Goal: Information Seeking & Learning: Learn about a topic

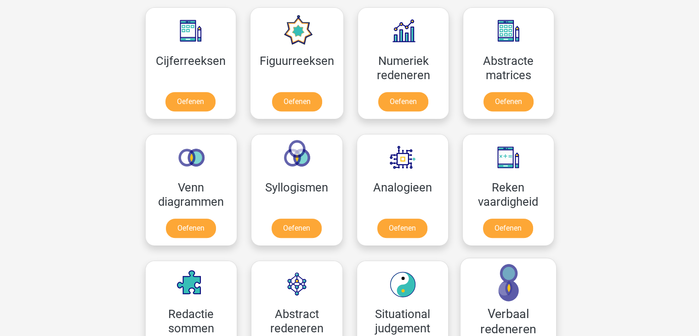
scroll to position [414, 0]
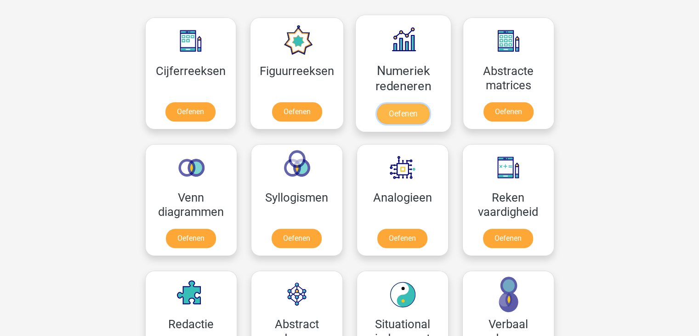
click at [411, 111] on link "Oefenen" at bounding box center [403, 113] width 52 height 20
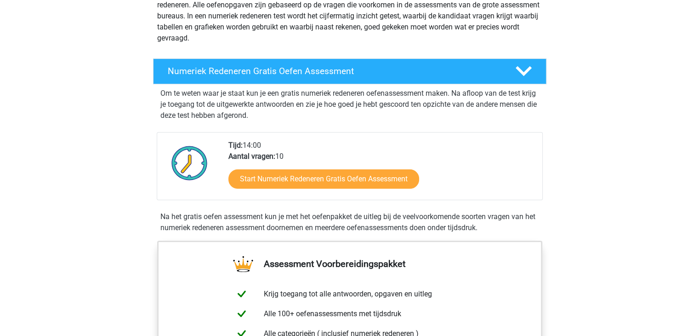
scroll to position [138, 0]
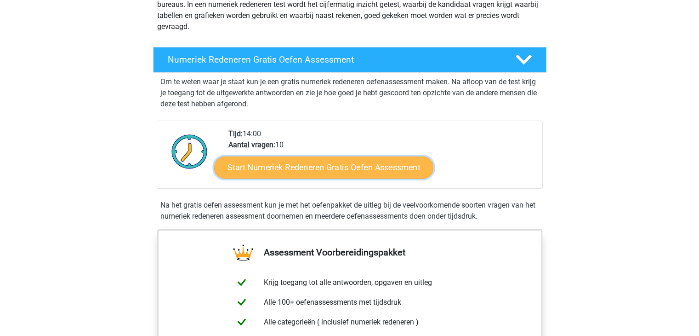
click at [304, 166] on link "Start Numeriek Redeneren Gratis Oefen Assessment" at bounding box center [323, 167] width 219 height 22
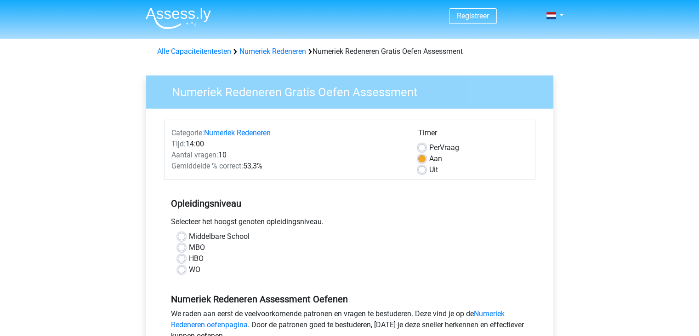
click at [189, 254] on label "HBO" at bounding box center [196, 258] width 15 height 11
click at [184, 254] on input "HBO" at bounding box center [181, 257] width 7 height 9
radio input "true"
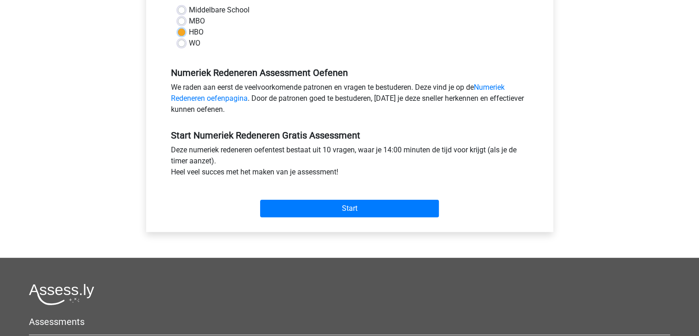
scroll to position [230, 0]
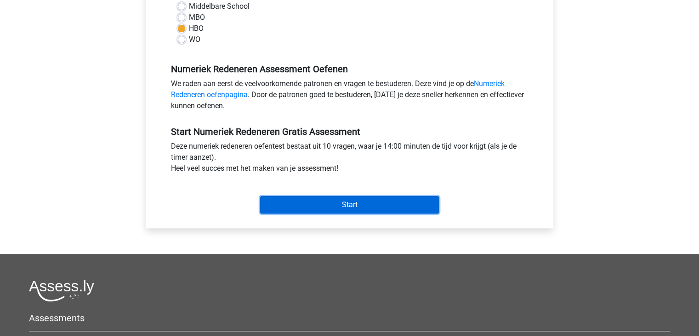
click at [353, 201] on input "Start" at bounding box center [349, 204] width 179 height 17
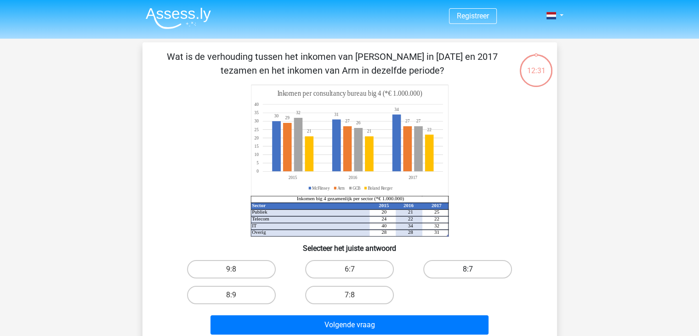
click at [482, 265] on label "8:7" at bounding box center [467, 269] width 89 height 18
click at [474, 269] on input "8:7" at bounding box center [471, 272] width 6 height 6
radio input "true"
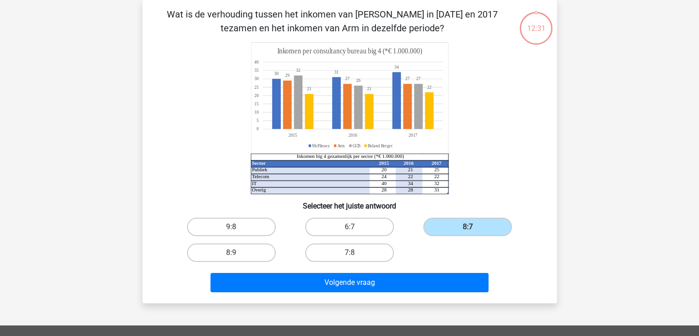
scroll to position [92, 0]
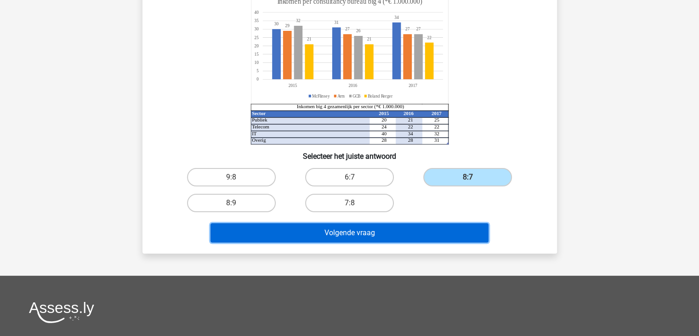
click at [424, 234] on button "Volgende vraag" at bounding box center [350, 232] width 278 height 19
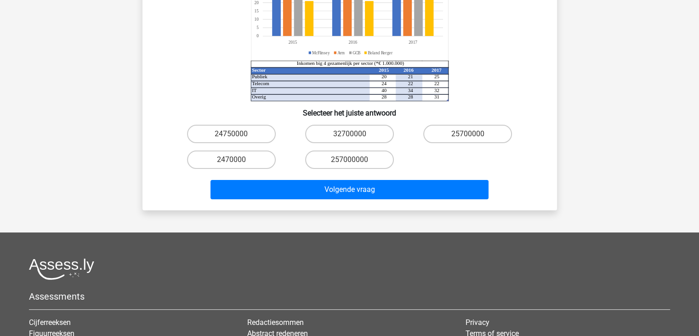
scroll to position [180, 0]
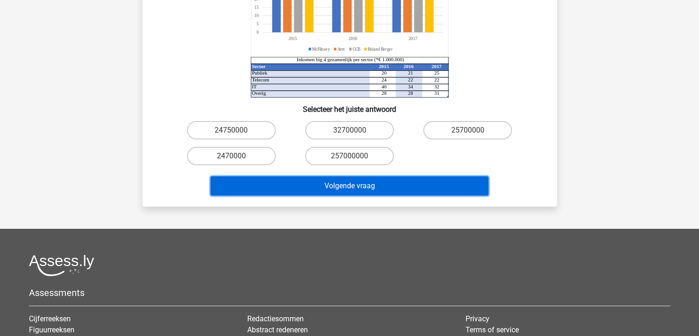
click at [370, 176] on button "Volgende vraag" at bounding box center [350, 185] width 278 height 19
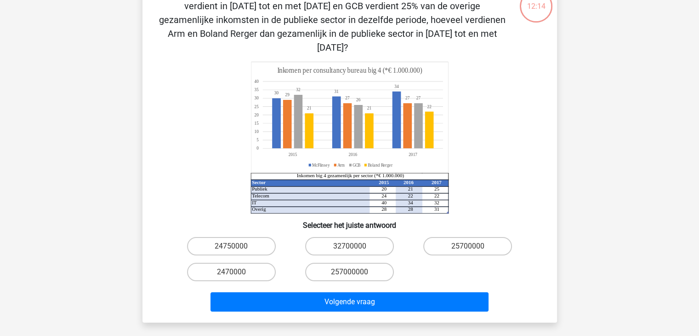
scroll to position [0, 0]
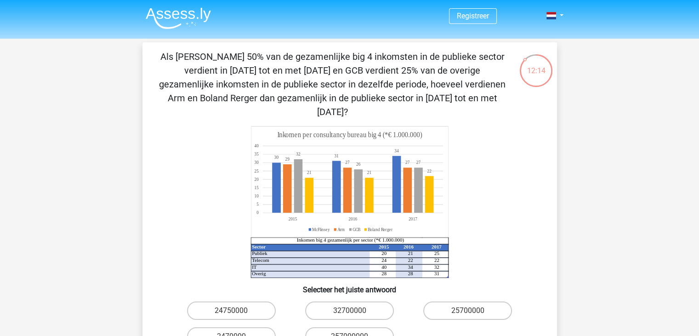
click at [509, 189] on icon "Sector 2015 2016 2017 Publiek 20 21 25 Telecom 24 22 22 IT 40 34 32 Overig 28 2…" at bounding box center [350, 202] width 370 height 152
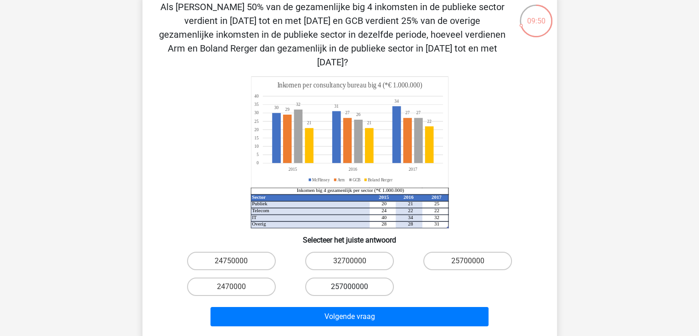
scroll to position [46, 0]
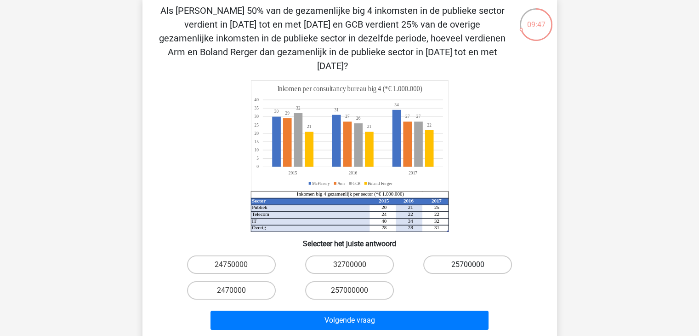
click at [480, 255] on label "25700000" at bounding box center [467, 264] width 89 height 18
click at [474, 264] on input "25700000" at bounding box center [471, 267] width 6 height 6
radio input "true"
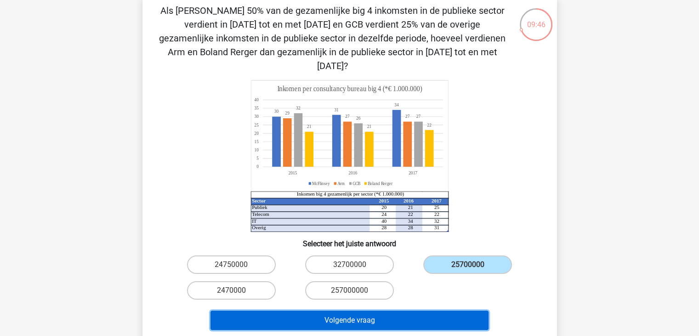
click at [423, 310] on button "Volgende vraag" at bounding box center [350, 319] width 278 height 19
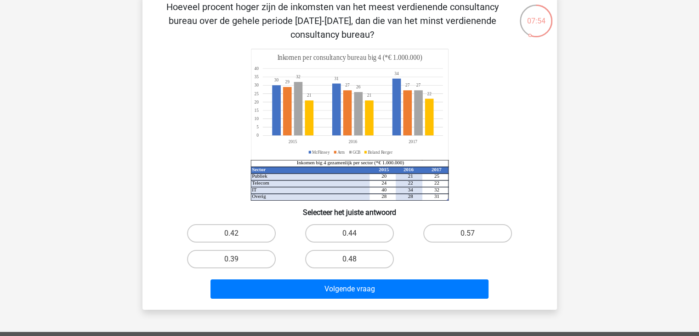
scroll to position [0, 0]
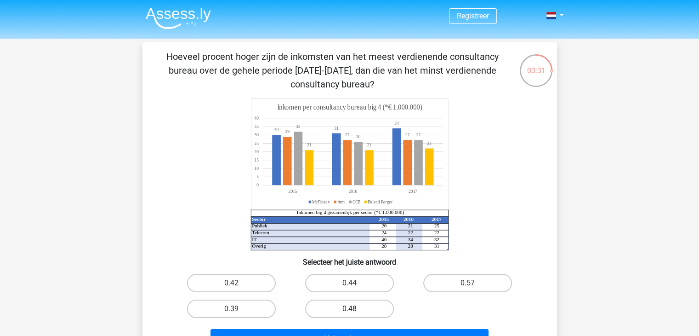
click at [344, 308] on label "0.48" at bounding box center [349, 308] width 89 height 18
click at [349, 308] on input "0.48" at bounding box center [352, 311] width 6 height 6
radio input "true"
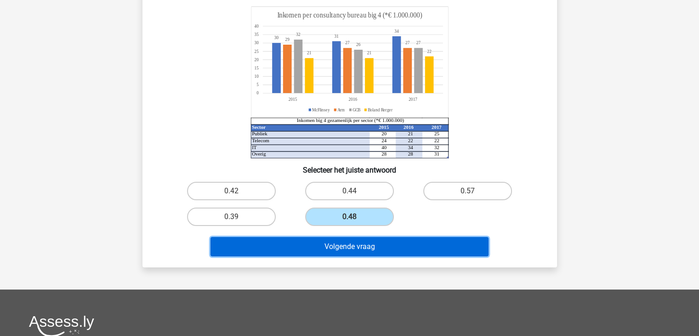
click at [373, 249] on button "Volgende vraag" at bounding box center [350, 246] width 278 height 19
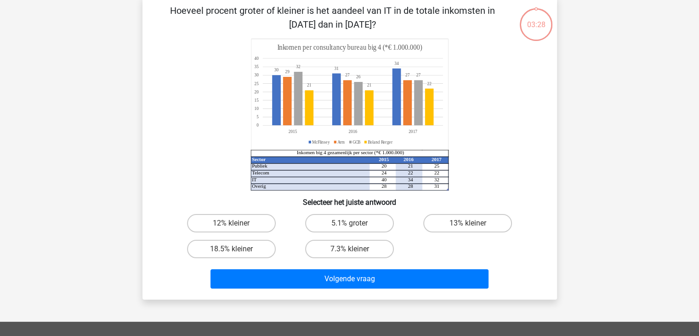
scroll to position [42, 0]
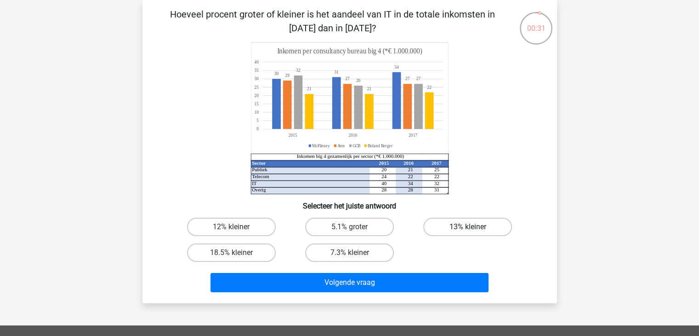
click at [450, 224] on label "13% kleiner" at bounding box center [467, 226] width 89 height 18
click at [468, 227] on input "13% kleiner" at bounding box center [471, 230] width 6 height 6
radio input "true"
click at [219, 252] on label "18.5% kleiner" at bounding box center [231, 252] width 89 height 18
click at [231, 252] on input "18.5% kleiner" at bounding box center [234, 255] width 6 height 6
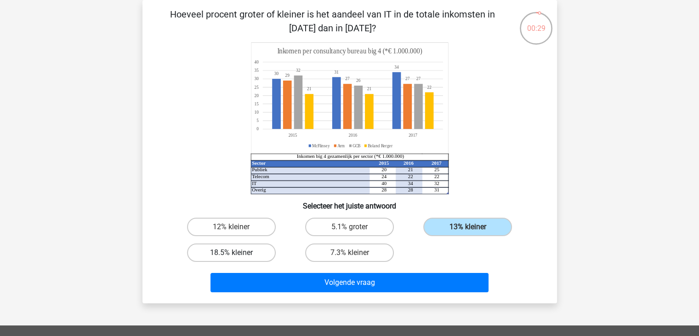
radio input "true"
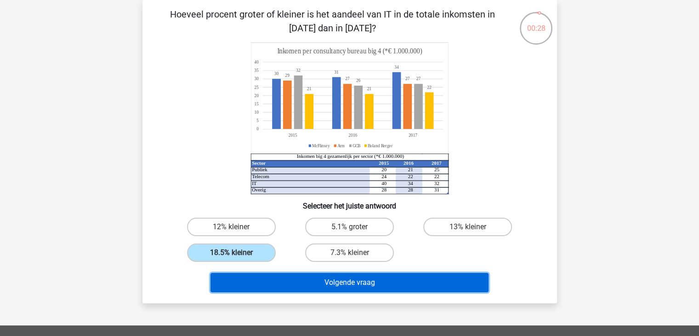
click at [374, 278] on button "Volgende vraag" at bounding box center [350, 282] width 278 height 19
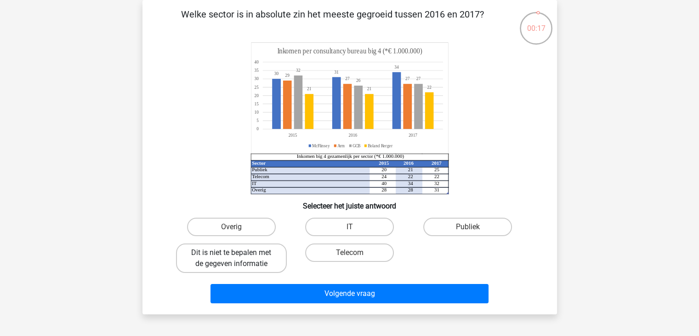
click at [256, 256] on label "Dit is niet te bepalen met de gegeven informatie" at bounding box center [231, 257] width 111 height 29
click at [237, 256] on input "Dit is niet te bepalen met de gegeven informatie" at bounding box center [234, 255] width 6 height 6
radio input "true"
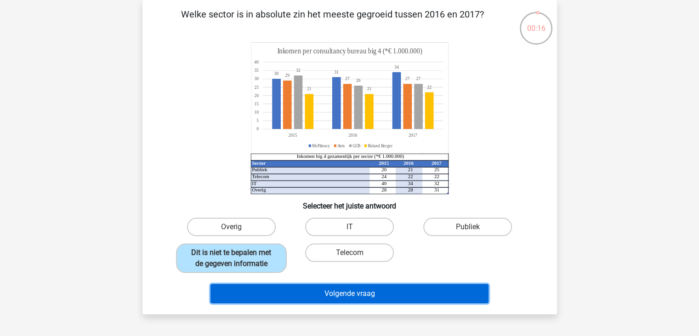
click at [363, 296] on button "Volgende vraag" at bounding box center [350, 293] width 278 height 19
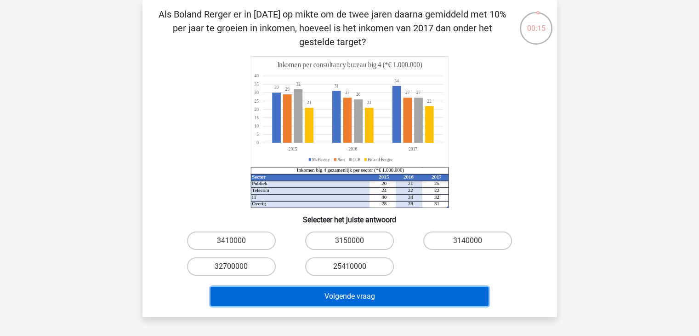
click at [363, 296] on button "Volgende vraag" at bounding box center [350, 295] width 278 height 19
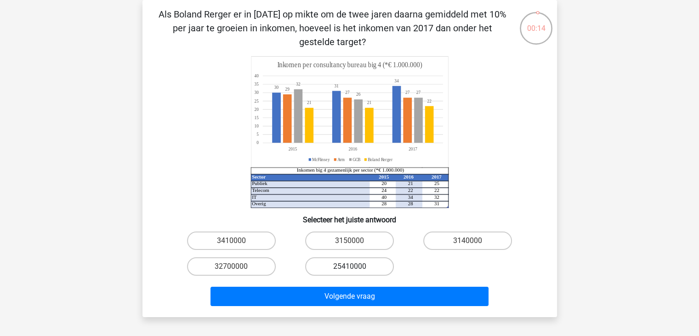
click at [361, 267] on label "25410000" at bounding box center [349, 266] width 89 height 18
click at [355, 267] on input "25410000" at bounding box center [352, 269] width 6 height 6
radio input "true"
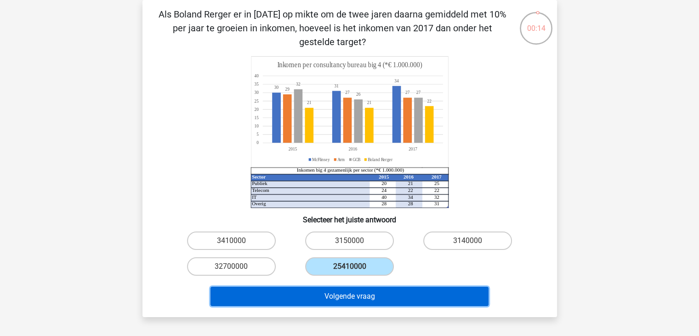
click at [362, 288] on button "Volgende vraag" at bounding box center [350, 295] width 278 height 19
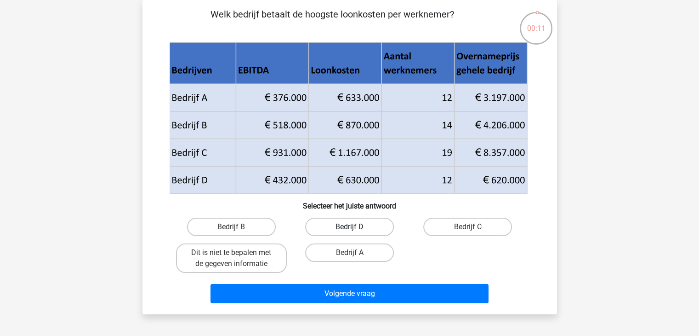
click at [345, 225] on label "Bedrijf D" at bounding box center [349, 226] width 89 height 18
click at [349, 227] on input "Bedrijf D" at bounding box center [352, 230] width 6 height 6
radio input "true"
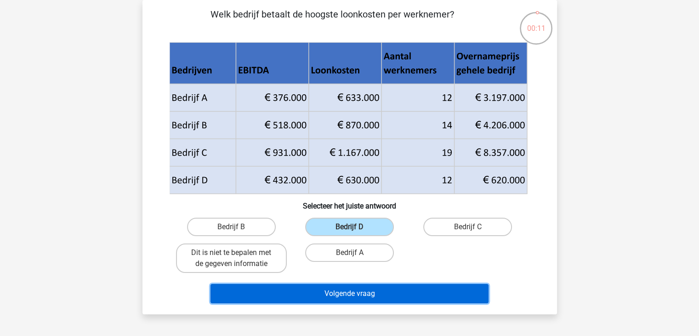
click at [366, 292] on button "Volgende vraag" at bounding box center [350, 293] width 278 height 19
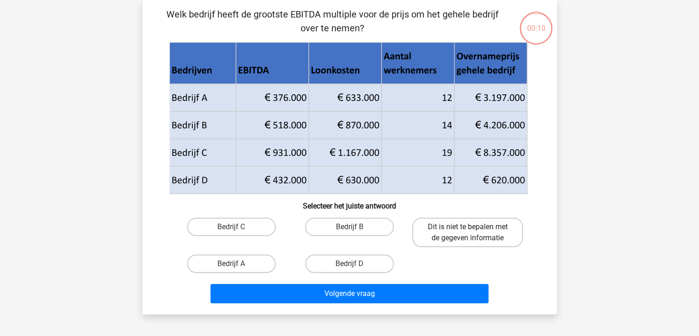
click at [467, 238] on label "Dit is niet te bepalen met de gegeven informatie" at bounding box center [467, 231] width 111 height 29
click at [468, 233] on input "Dit is niet te bepalen met de gegeven informatie" at bounding box center [471, 230] width 6 height 6
radio input "true"
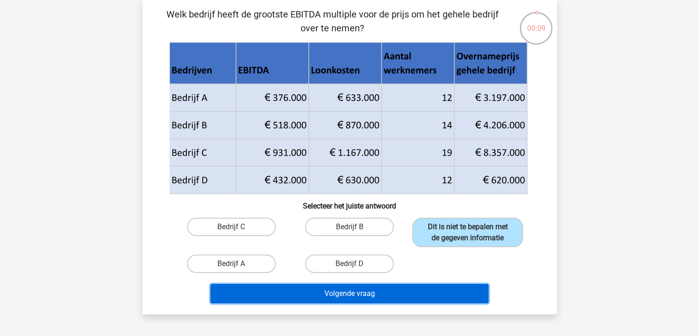
click at [416, 300] on button "Volgende vraag" at bounding box center [350, 293] width 278 height 19
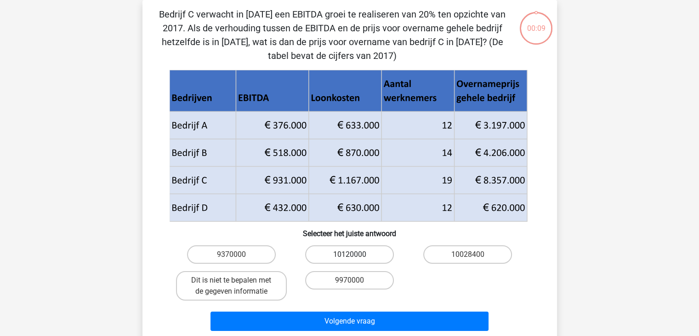
click at [358, 251] on label "10120000" at bounding box center [349, 254] width 89 height 18
click at [355, 254] on input "10120000" at bounding box center [352, 257] width 6 height 6
radio input "true"
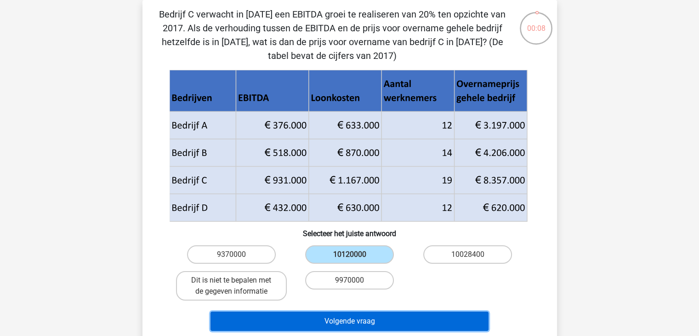
click at [393, 321] on button "Volgende vraag" at bounding box center [350, 320] width 278 height 19
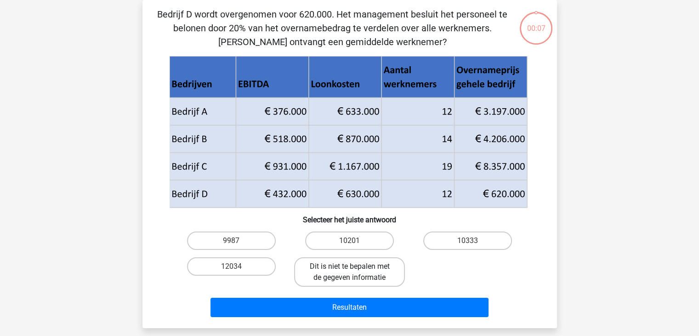
click at [375, 285] on label "Dit is niet te bepalen met de gegeven informatie" at bounding box center [349, 271] width 111 height 29
click at [355, 272] on input "Dit is niet te bepalen met de gegeven informatie" at bounding box center [352, 269] width 6 height 6
radio input "true"
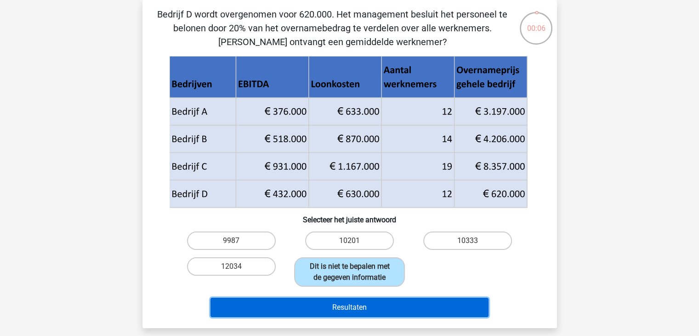
click at [396, 306] on button "Resultaten" at bounding box center [350, 306] width 278 height 19
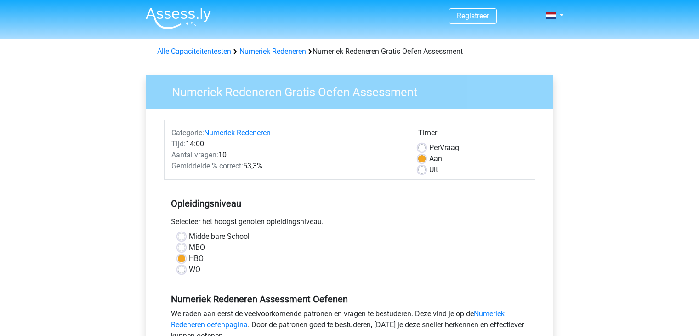
scroll to position [230, 0]
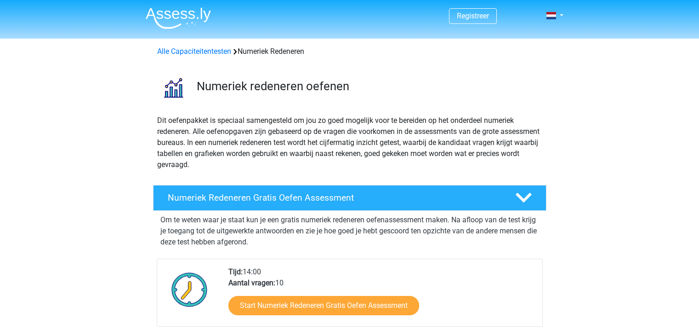
scroll to position [138, 0]
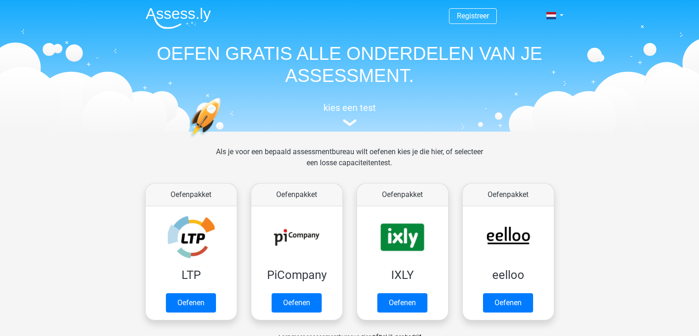
scroll to position [414, 0]
